Goal: Task Accomplishment & Management: Manage account settings

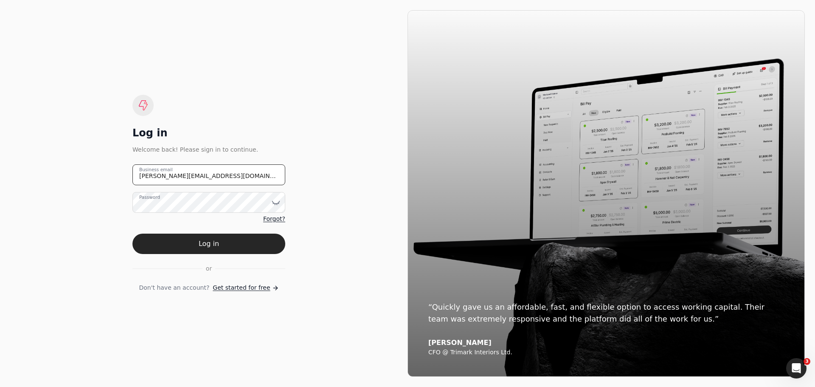
drag, startPoint x: 210, startPoint y: 177, endPoint x: 123, endPoint y: 174, distance: 86.7
click at [123, 174] on div "Log in Welcome back! Please sign in to continue. [PERSON_NAME][EMAIL_ADDRESS][D…" at bounding box center [208, 193] width 397 height 366
type email "[EMAIL_ADDRESS][DOMAIN_NAME]"
click at [277, 205] on icon at bounding box center [277, 203] width 0 height 1
click at [119, 285] on div "Log in Welcome back! Please sign in to continue. [EMAIL_ADDRESS][DOMAIN_NAME] B…" at bounding box center [208, 193] width 397 height 366
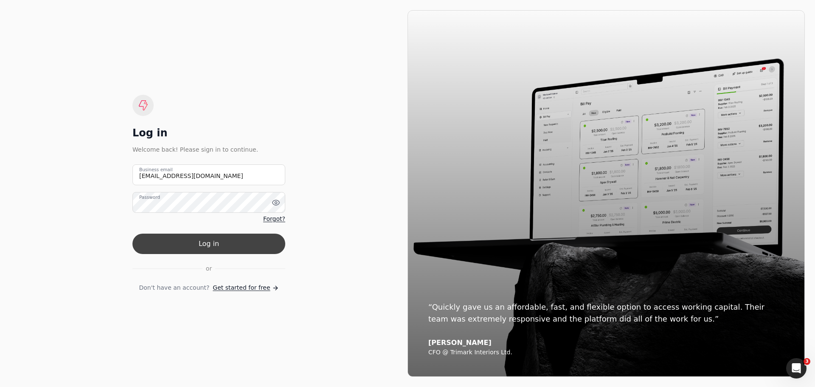
click at [213, 244] on button "Log in" at bounding box center [208, 244] width 153 height 20
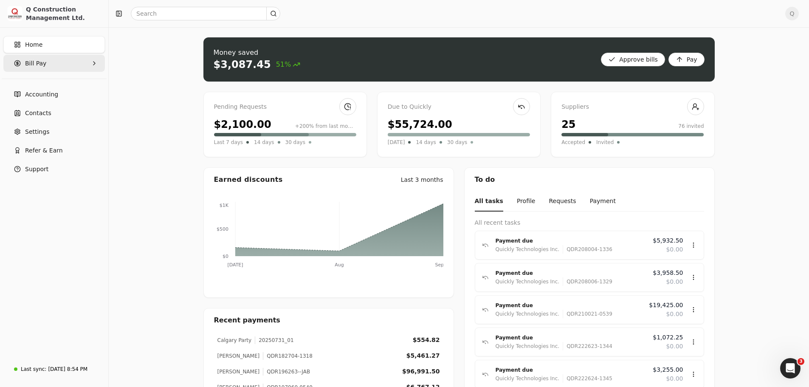
click at [95, 63] on icon "button" at bounding box center [94, 63] width 2 height 3
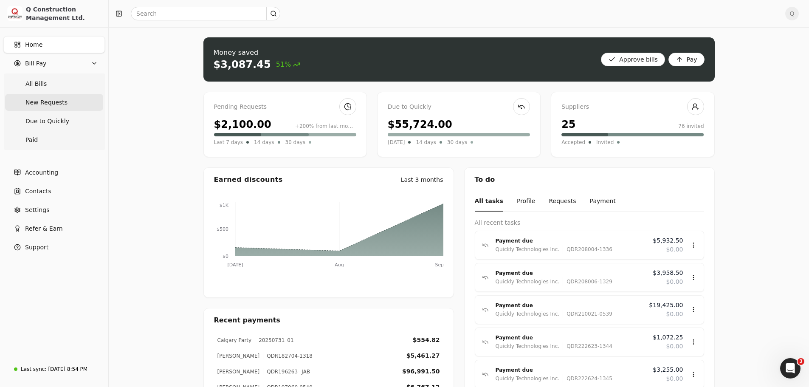
click at [56, 102] on span "New Requests" at bounding box center [46, 102] width 42 height 9
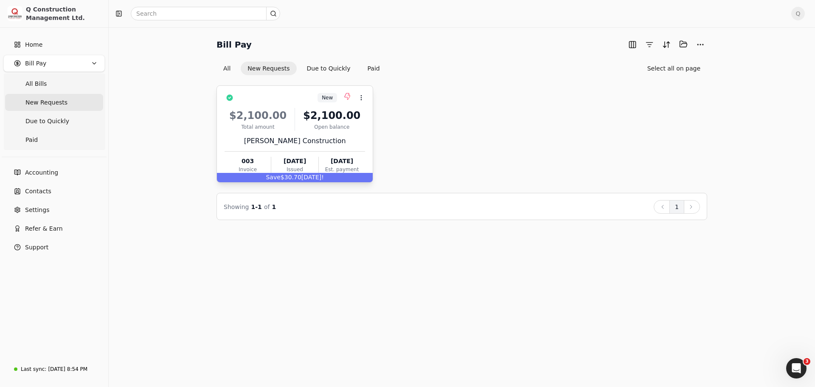
click at [353, 137] on div "[PERSON_NAME] Construction" at bounding box center [295, 141] width 141 height 10
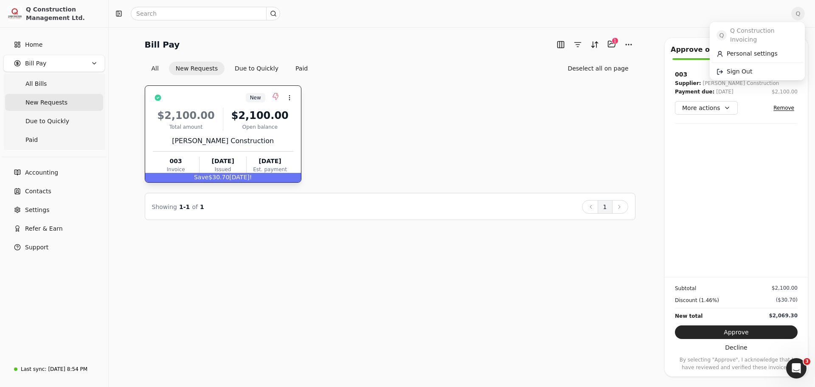
click at [802, 12] on span "Q" at bounding box center [799, 14] width 14 height 14
click at [612, 44] on button "Selected items: 1" at bounding box center [612, 44] width 14 height 14
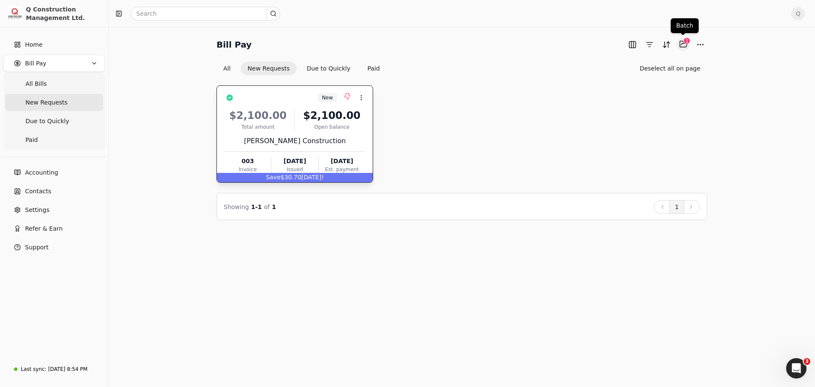
click at [682, 43] on button "Selected items: 1" at bounding box center [684, 44] width 14 height 14
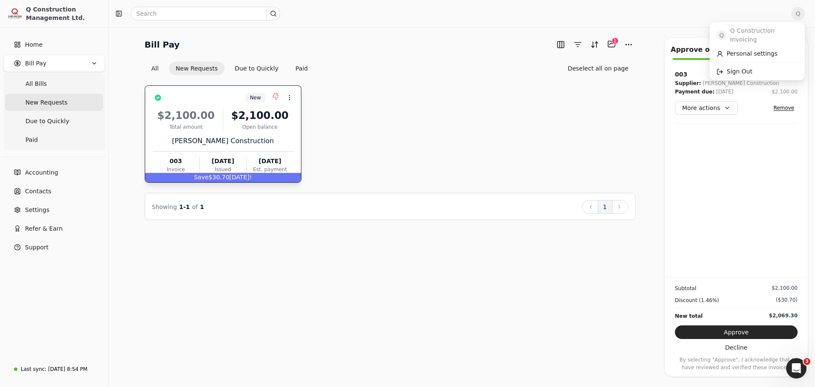
click at [800, 14] on span "Q" at bounding box center [799, 14] width 14 height 14
click at [407, 132] on div "New Context Menu Button $2,100.00 Total amount $2,100.00 Open balance [PERSON_N…" at bounding box center [390, 133] width 491 height 97
click at [290, 96] on icon at bounding box center [289, 97] width 7 height 7
click at [393, 84] on div "New Context Menu Button $2,100.00 Total amount $2,100.00 Open balance [PERSON_N…" at bounding box center [390, 147] width 491 height 145
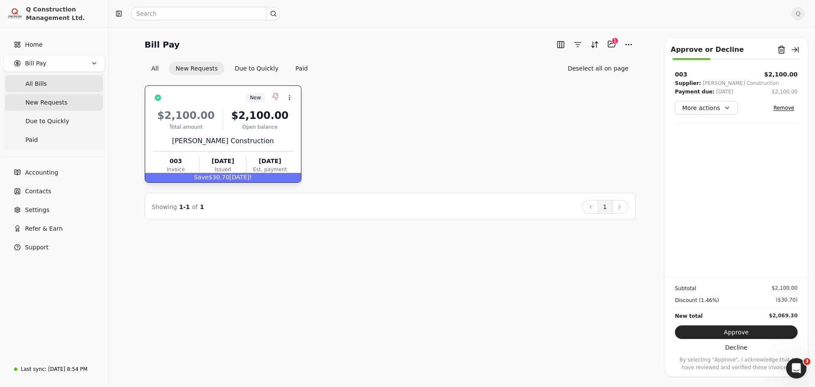
click at [34, 84] on span "All Bills" at bounding box center [35, 83] width 21 height 9
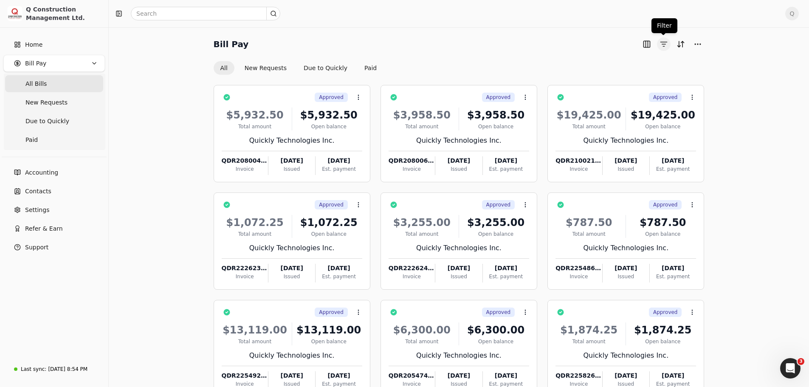
click at [663, 44] on button "button" at bounding box center [664, 44] width 14 height 14
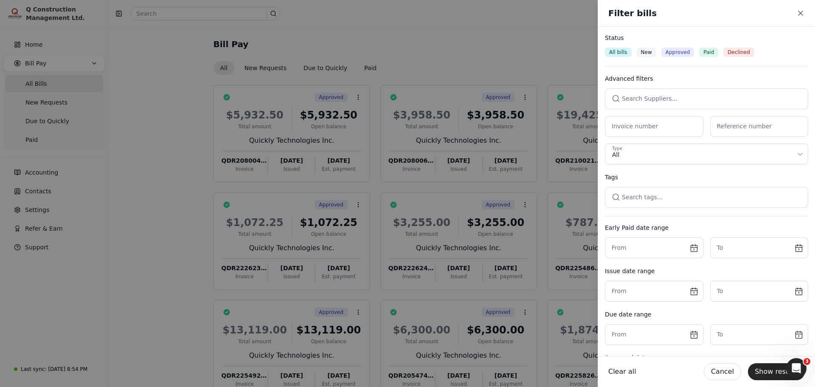
click at [637, 101] on button "button" at bounding box center [706, 98] width 203 height 20
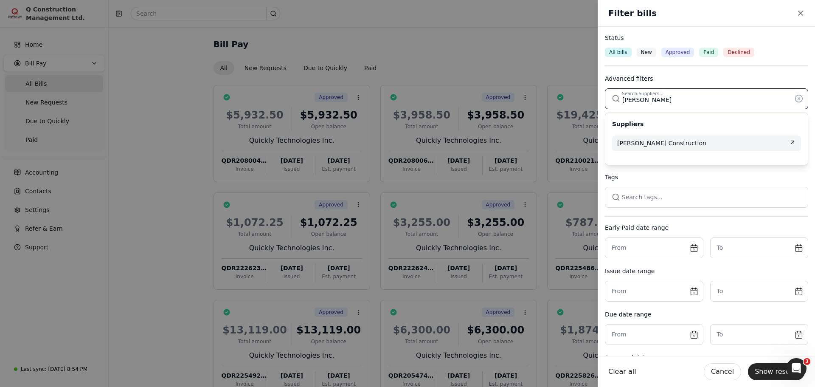
type input "[PERSON_NAME]"
click at [644, 143] on span "[PERSON_NAME] Construction" at bounding box center [661, 143] width 89 height 9
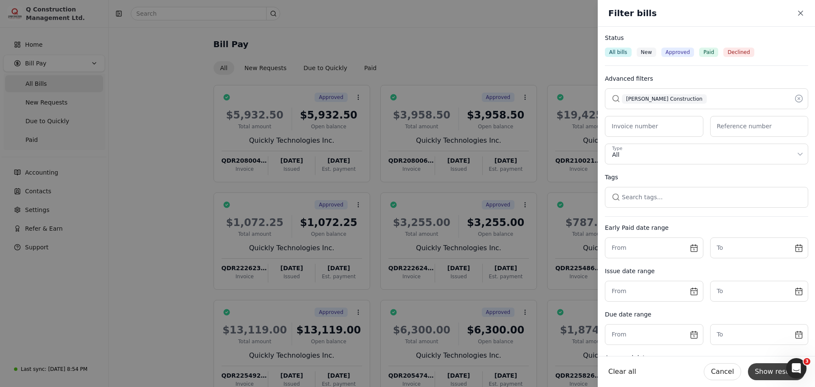
click at [771, 374] on button "Show results" at bounding box center [776, 371] width 57 height 17
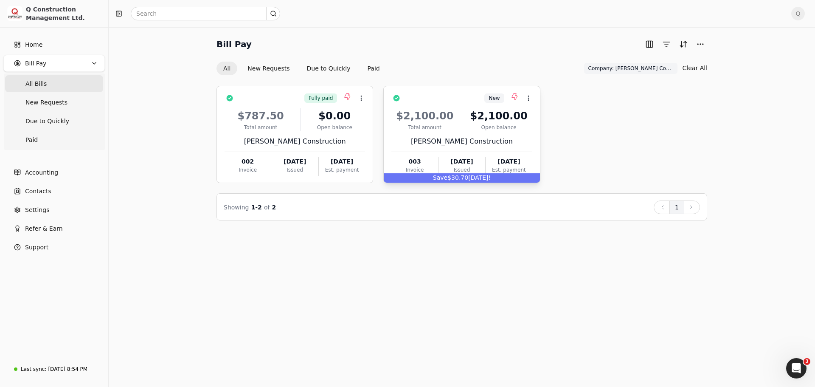
click at [501, 131] on div "Open balance" at bounding box center [499, 128] width 67 height 8
click at [382, 246] on div "Bill Pay All New Requests Due to Quickly Paid Company: [PERSON_NAME] Constructi…" at bounding box center [462, 207] width 707 height 360
click at [263, 67] on button "New Requests" at bounding box center [269, 69] width 56 height 14
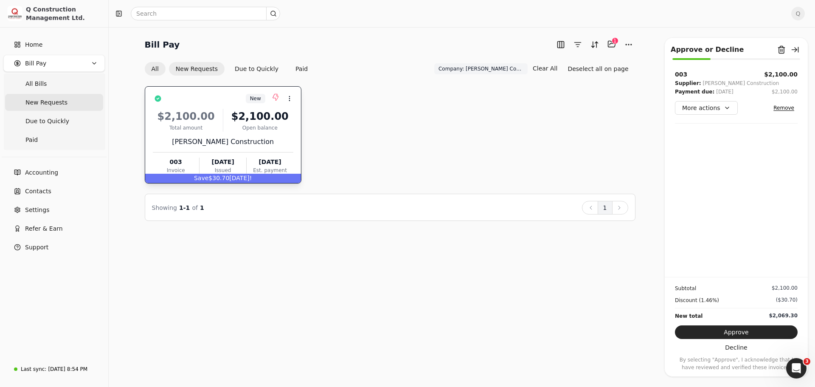
click at [152, 68] on button "All" at bounding box center [155, 69] width 21 height 14
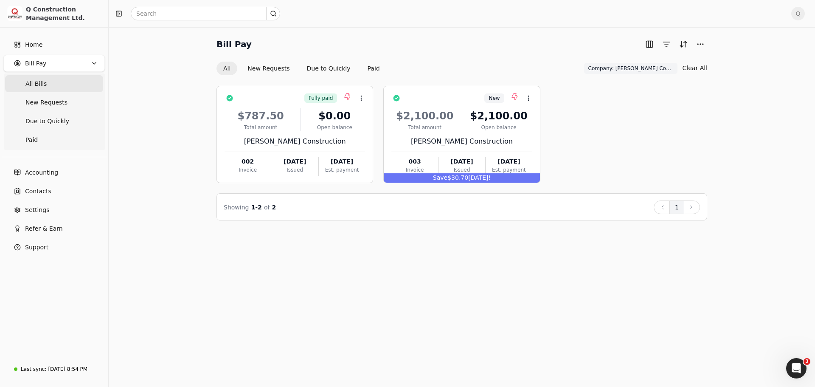
click at [93, 64] on icon "button" at bounding box center [94, 63] width 7 height 7
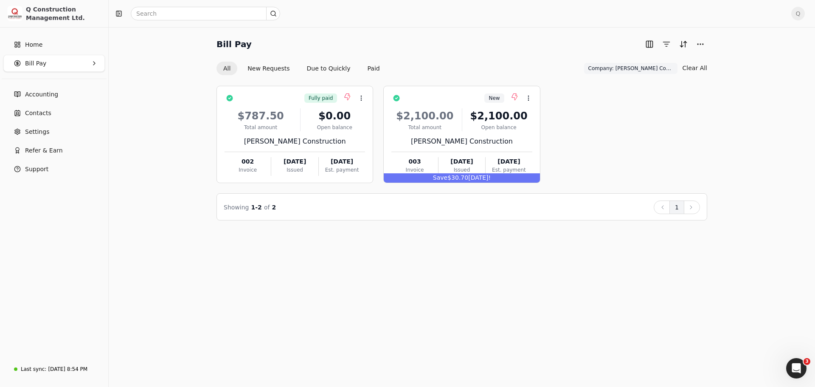
click at [93, 64] on icon "button" at bounding box center [94, 63] width 7 height 7
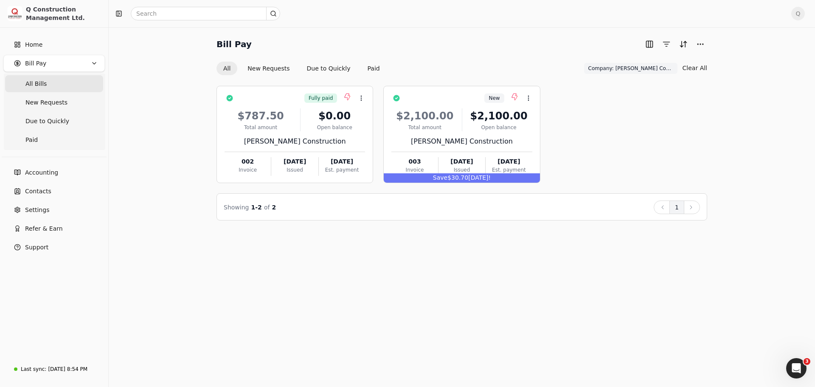
click at [35, 83] on span "All Bills" at bounding box center [35, 83] width 21 height 9
click at [797, 11] on span "Q" at bounding box center [799, 14] width 14 height 14
click at [747, 67] on span "Sign Out" at bounding box center [739, 71] width 25 height 9
